Goal: Task Accomplishment & Management: Use online tool/utility

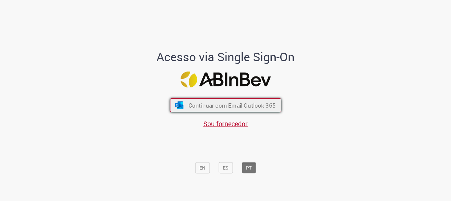
click at [213, 98] on button "Continuar com Email Outlook 365" at bounding box center [225, 105] width 111 height 14
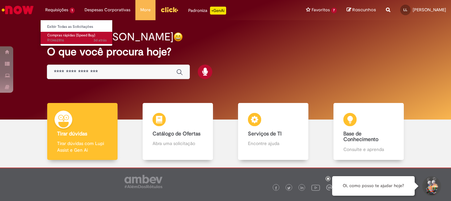
click at [60, 36] on span "Compras rápidas (Speed Buy)" at bounding box center [71, 35] width 48 height 5
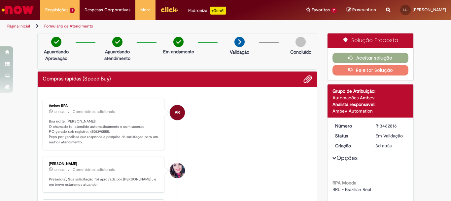
click at [94, 133] on p "Boa noite, Leonardo! O chamado foi atendido automaticamente e com sucesso. P.O …" at bounding box center [104, 132] width 110 height 26
copy p "4501390555"
